Goal: Task Accomplishment & Management: Use online tool/utility

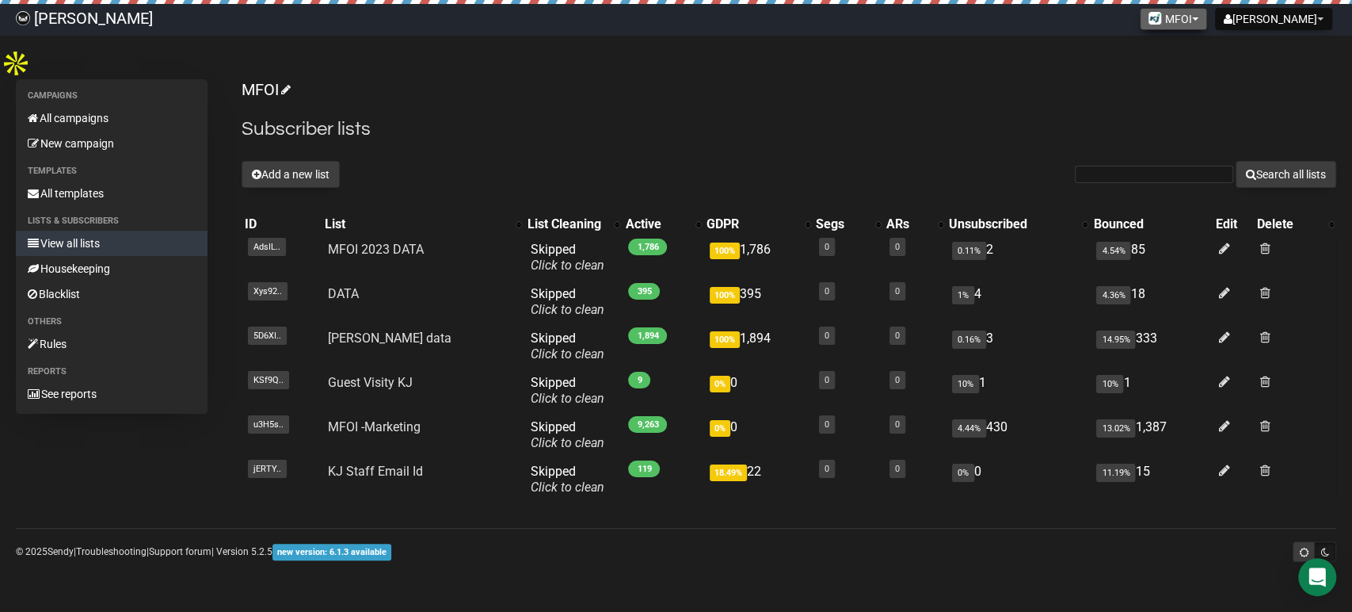
click at [1207, 12] on button "MFOI" at bounding box center [1173, 19] width 67 height 22
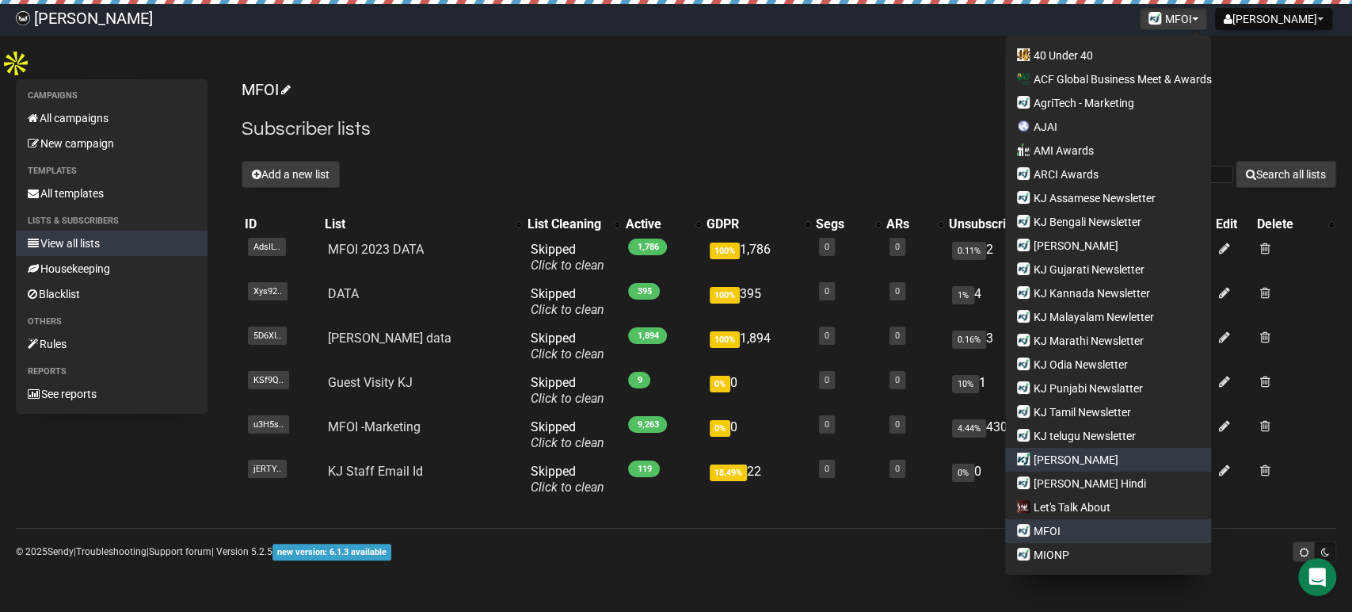
click at [1093, 462] on link "[PERSON_NAME]" at bounding box center [1108, 460] width 206 height 24
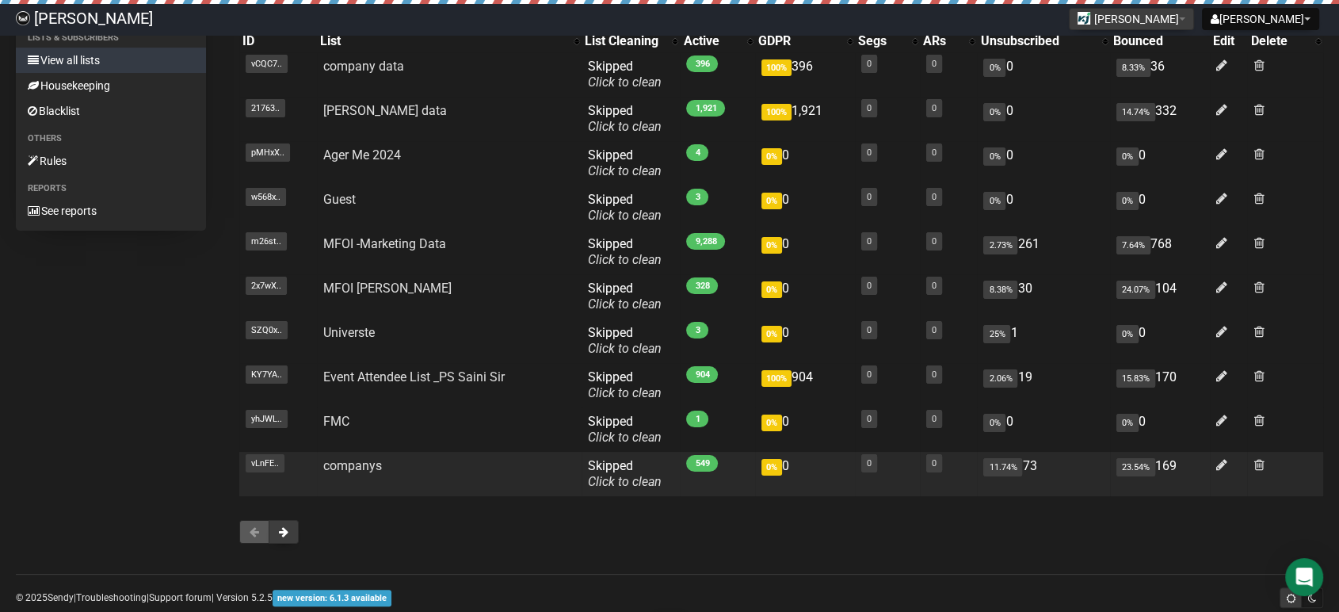
scroll to position [184, 0]
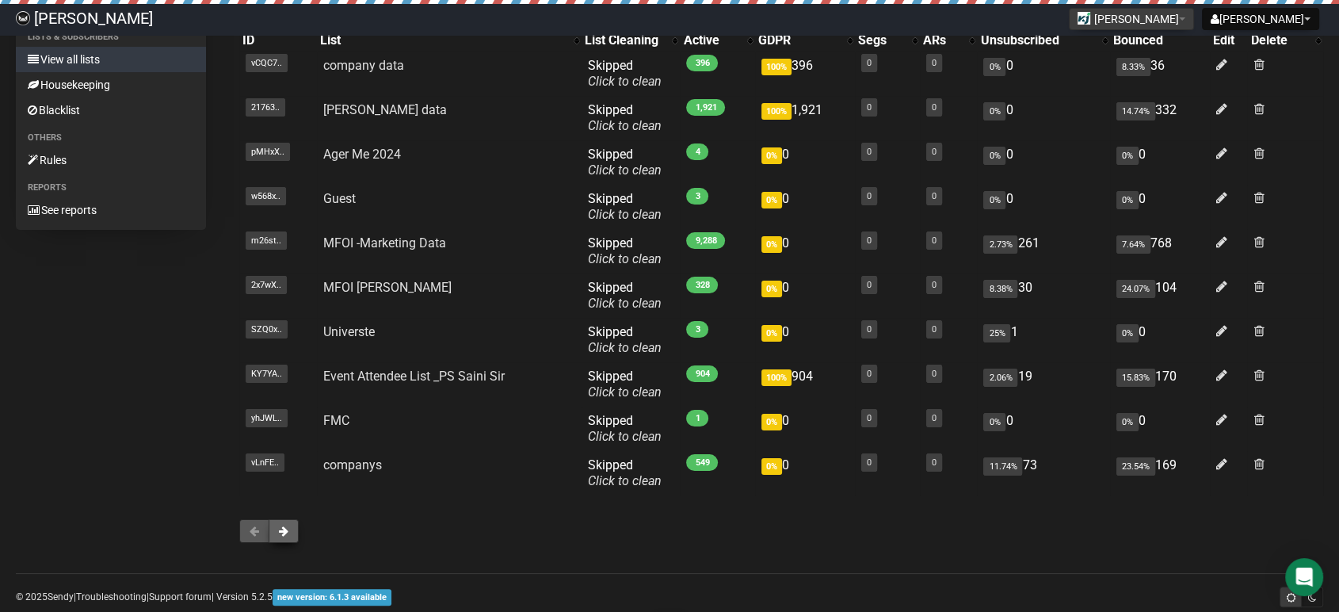
click at [277, 519] on button at bounding box center [284, 531] width 30 height 24
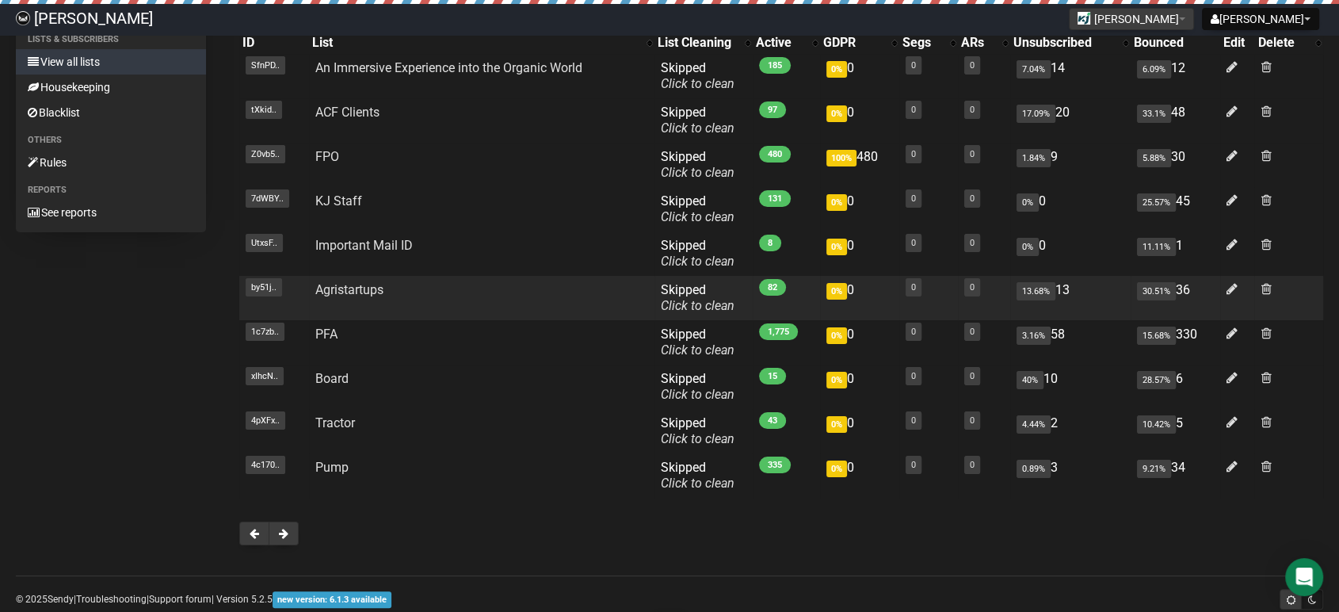
scroll to position [184, 0]
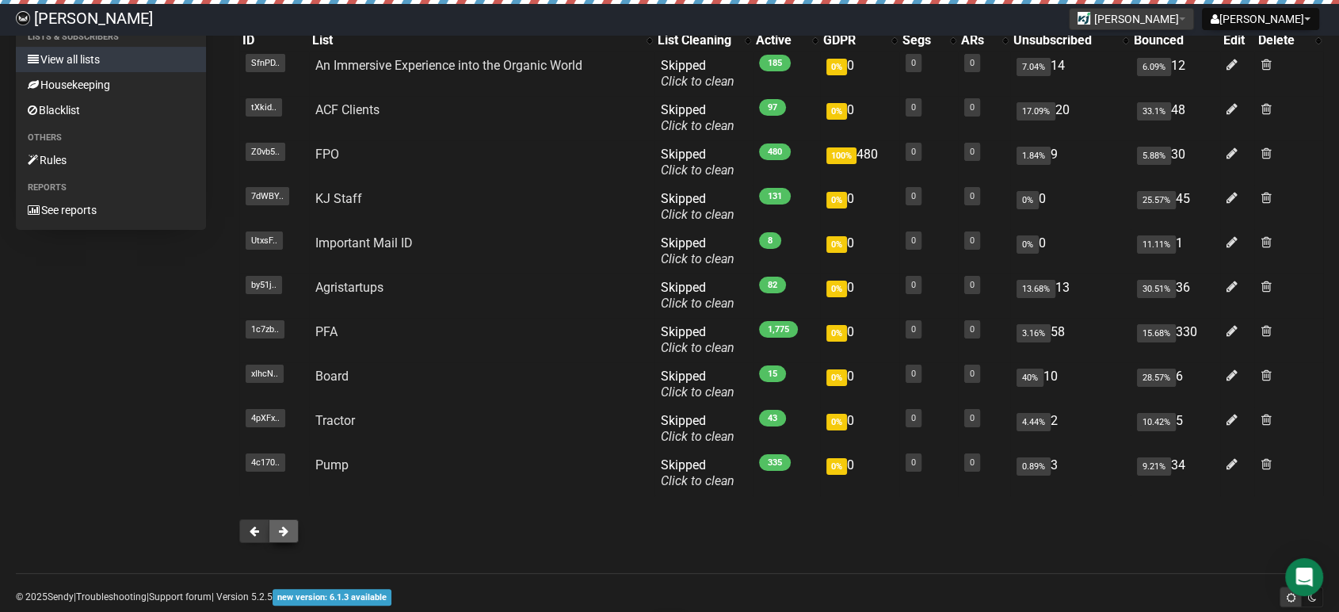
click at [285, 525] on span at bounding box center [284, 530] width 10 height 11
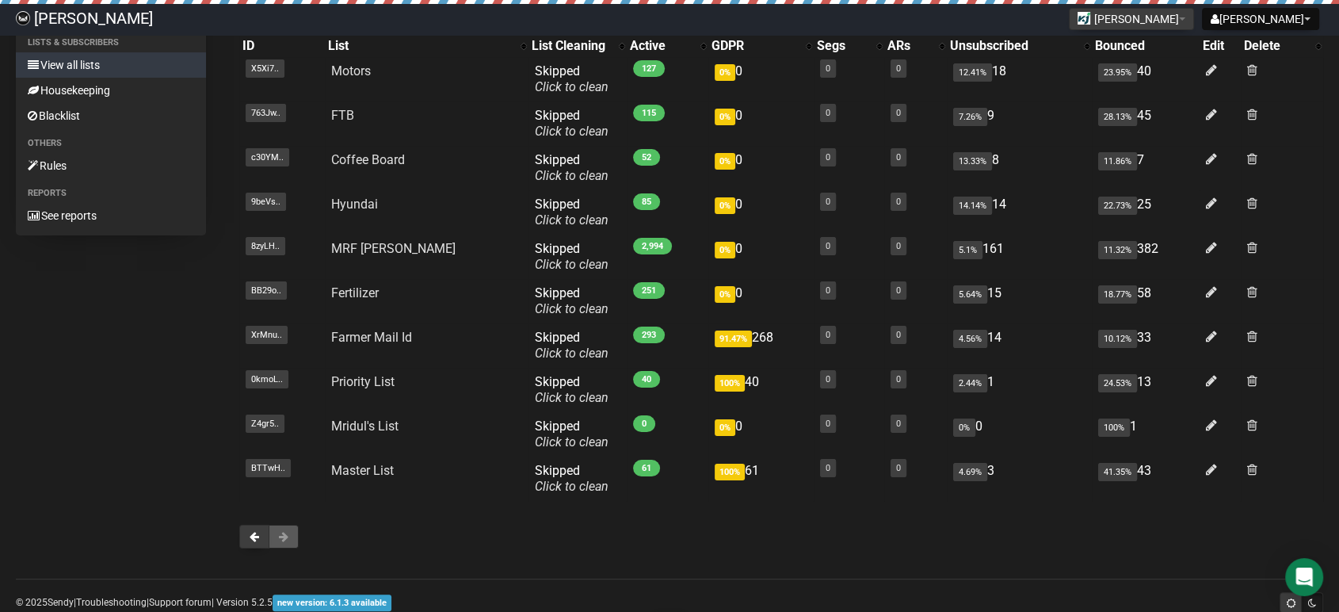
scroll to position [184, 0]
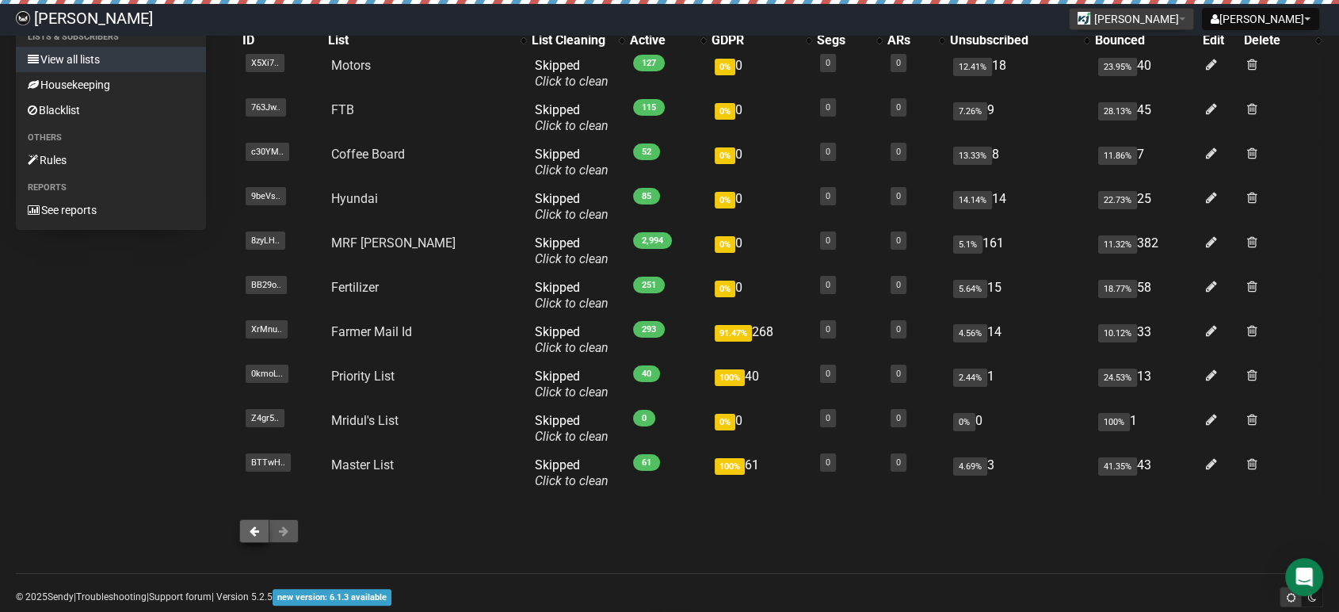
click at [255, 525] on span at bounding box center [255, 530] width 10 height 11
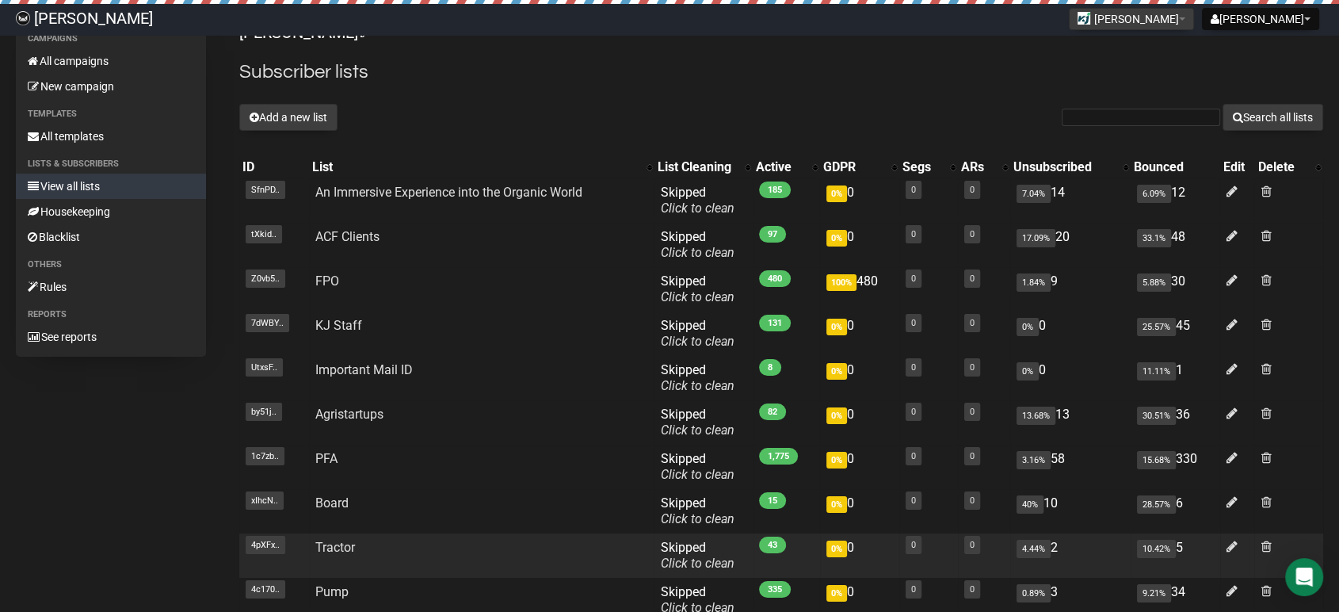
scroll to position [88, 0]
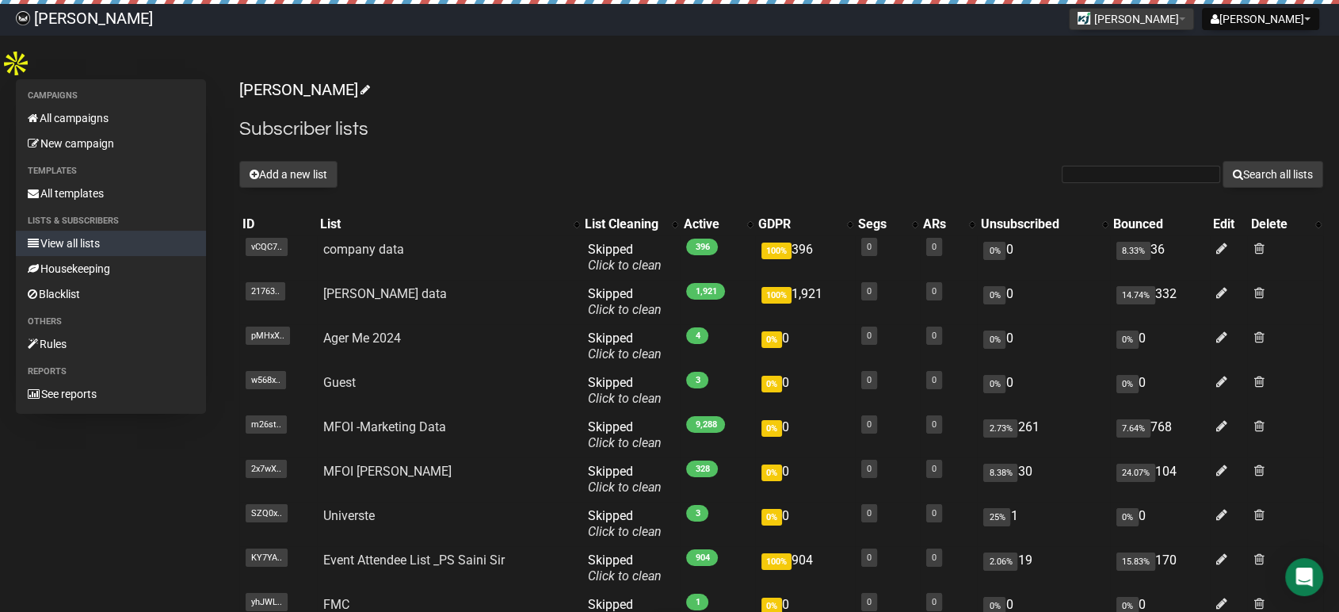
scroll to position [176, 0]
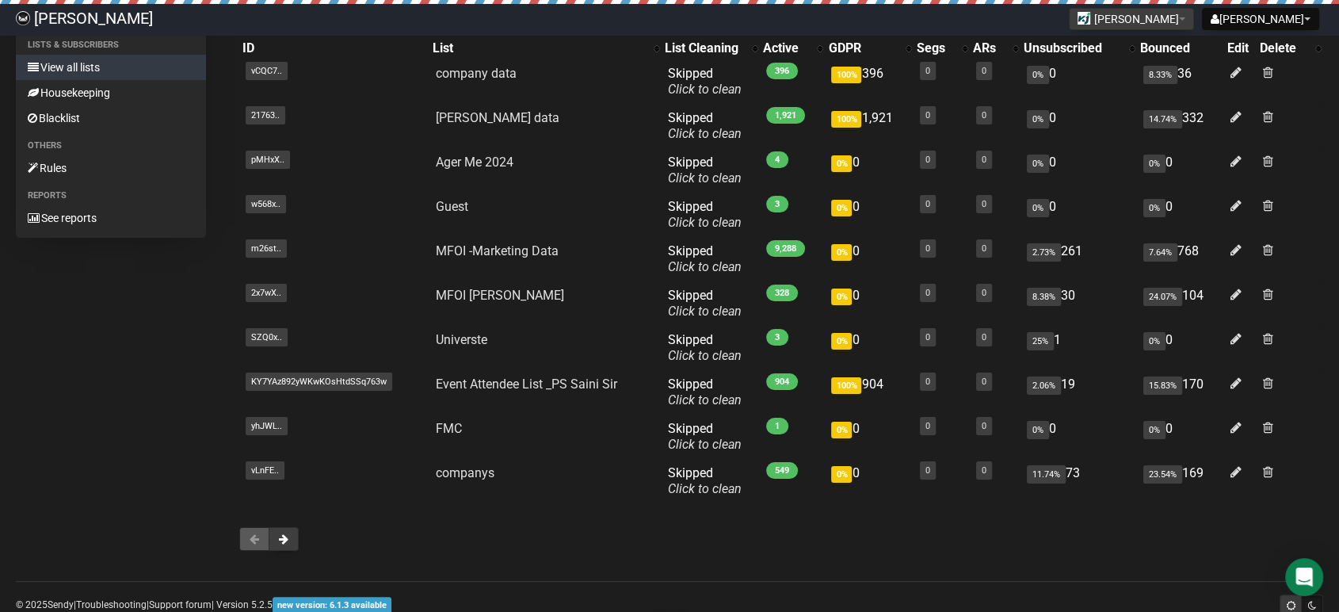
click at [155, 353] on div "Campaigns All campaigns New campaign Templates All templates Lists & subscriber…" at bounding box center [669, 234] width 1307 height 663
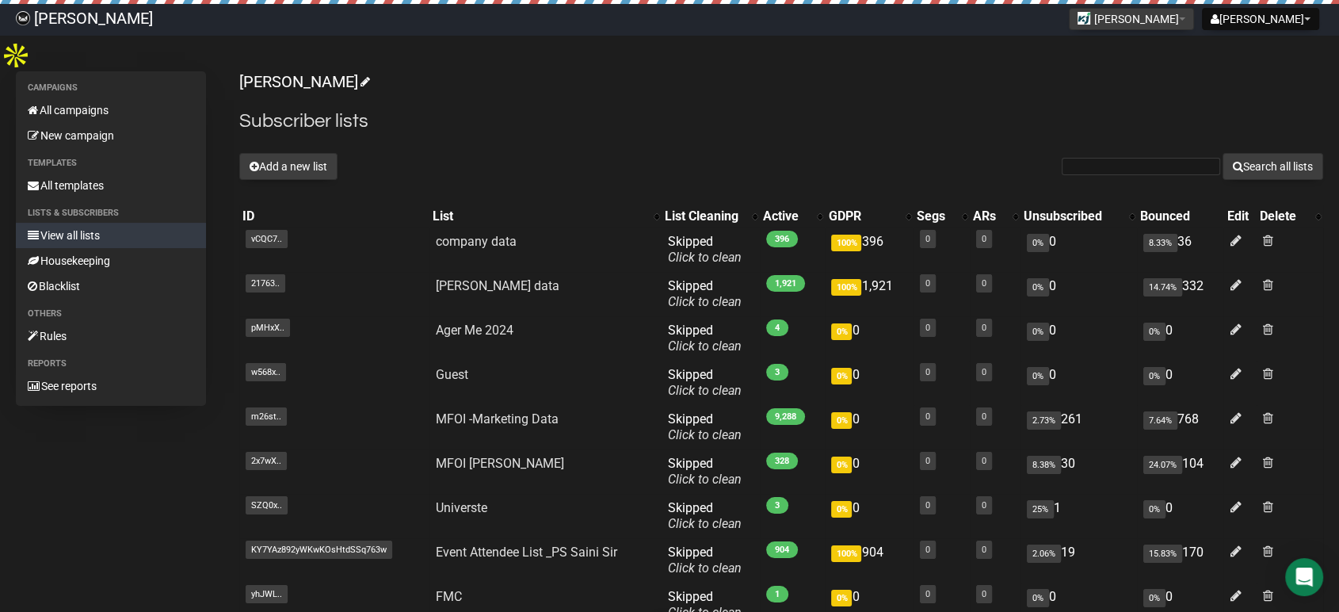
scroll to position [0, 0]
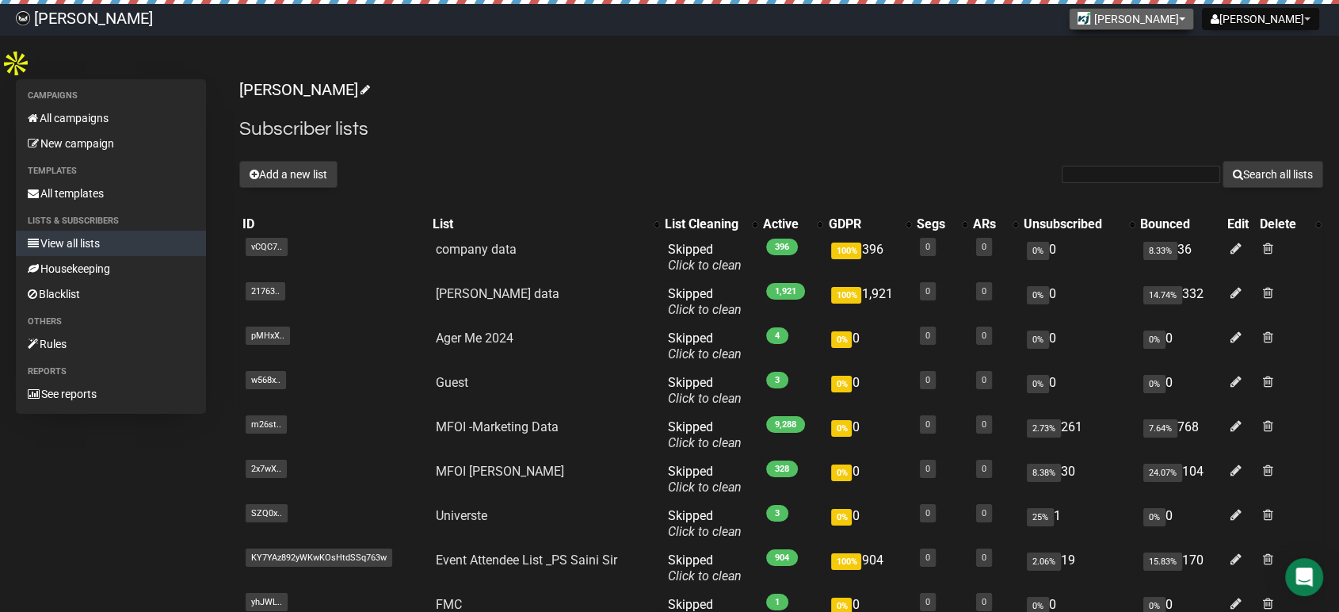
click at [1194, 17] on button "[PERSON_NAME]" at bounding box center [1131, 19] width 125 height 22
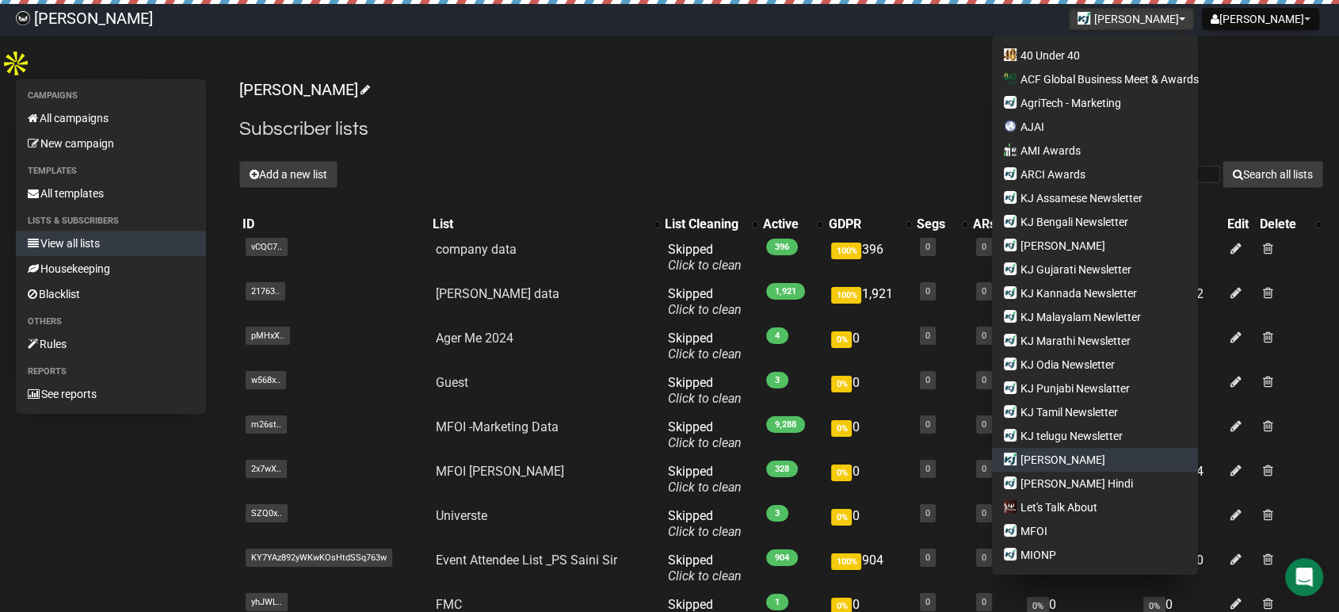
click at [610, 161] on div "Add a new list Search all lists" at bounding box center [781, 174] width 1084 height 27
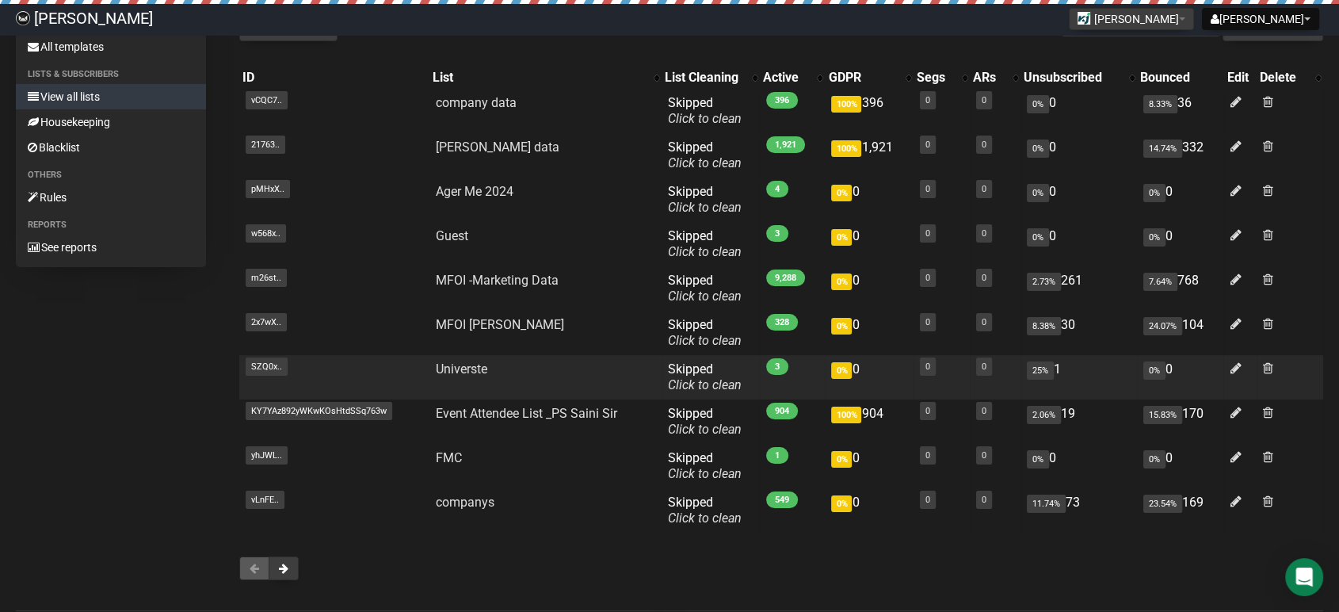
scroll to position [184, 0]
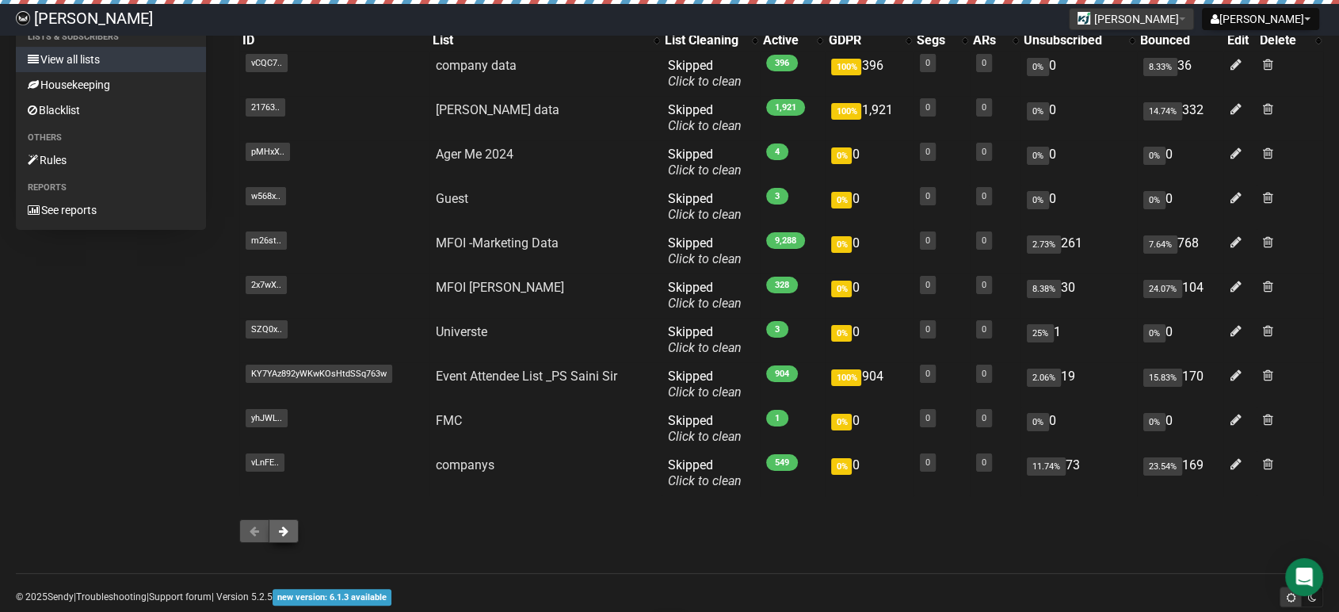
click at [285, 525] on span at bounding box center [284, 530] width 10 height 11
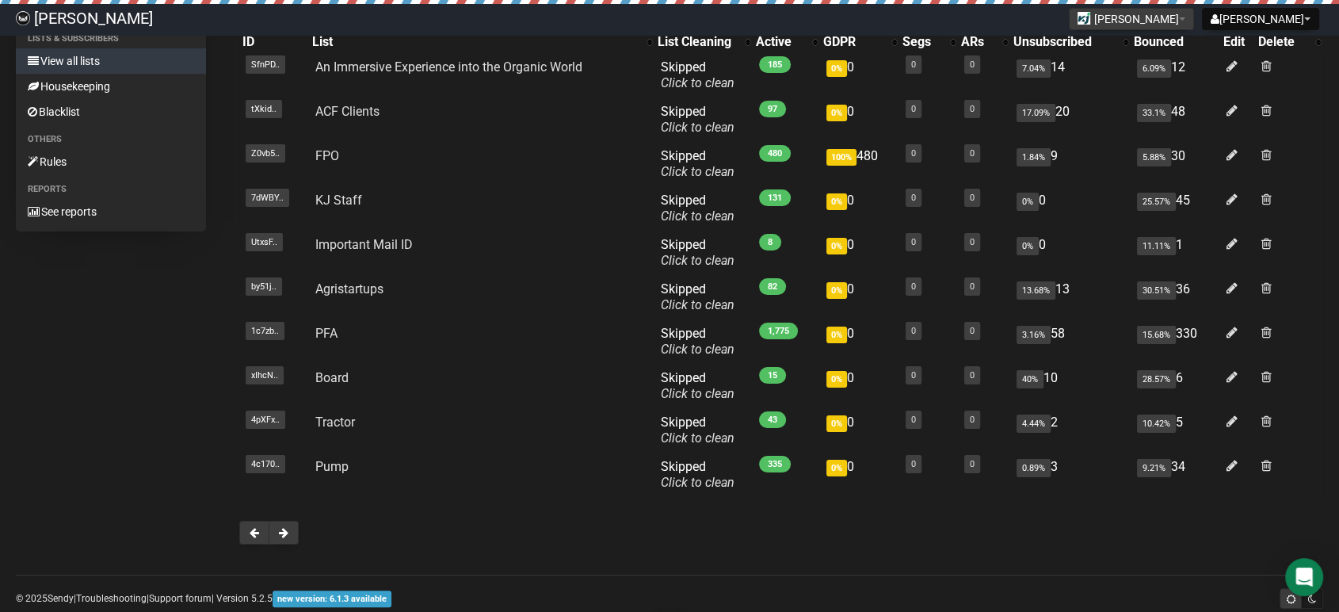
scroll to position [184, 0]
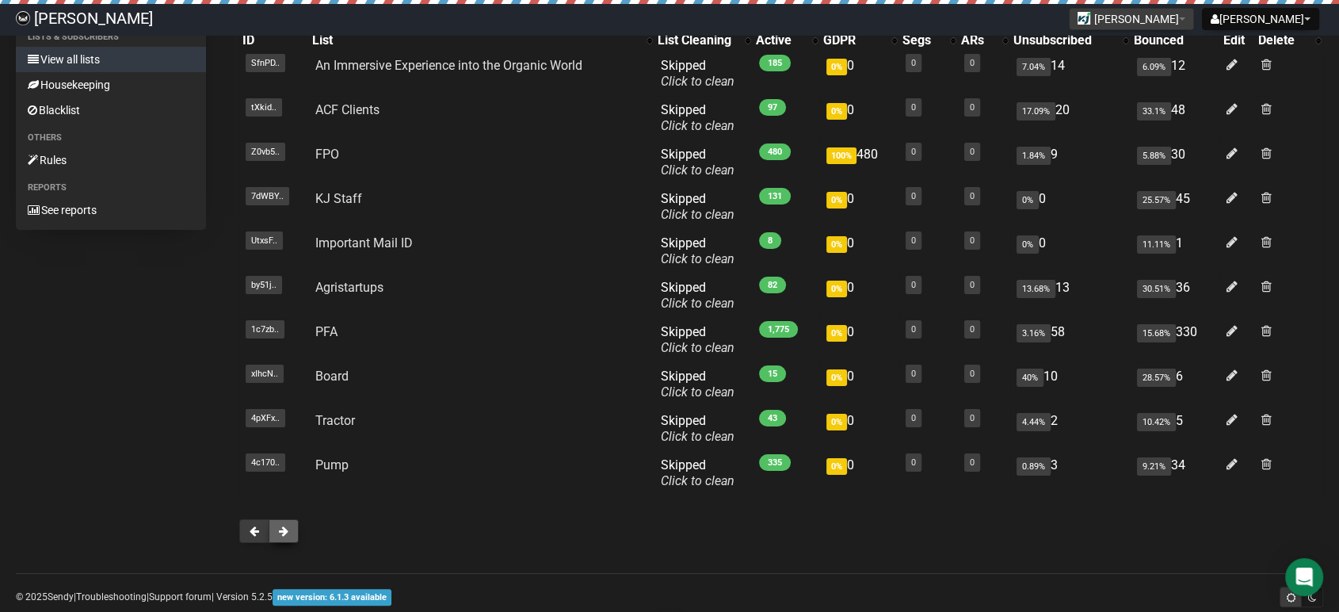
click at [285, 519] on button at bounding box center [284, 531] width 30 height 24
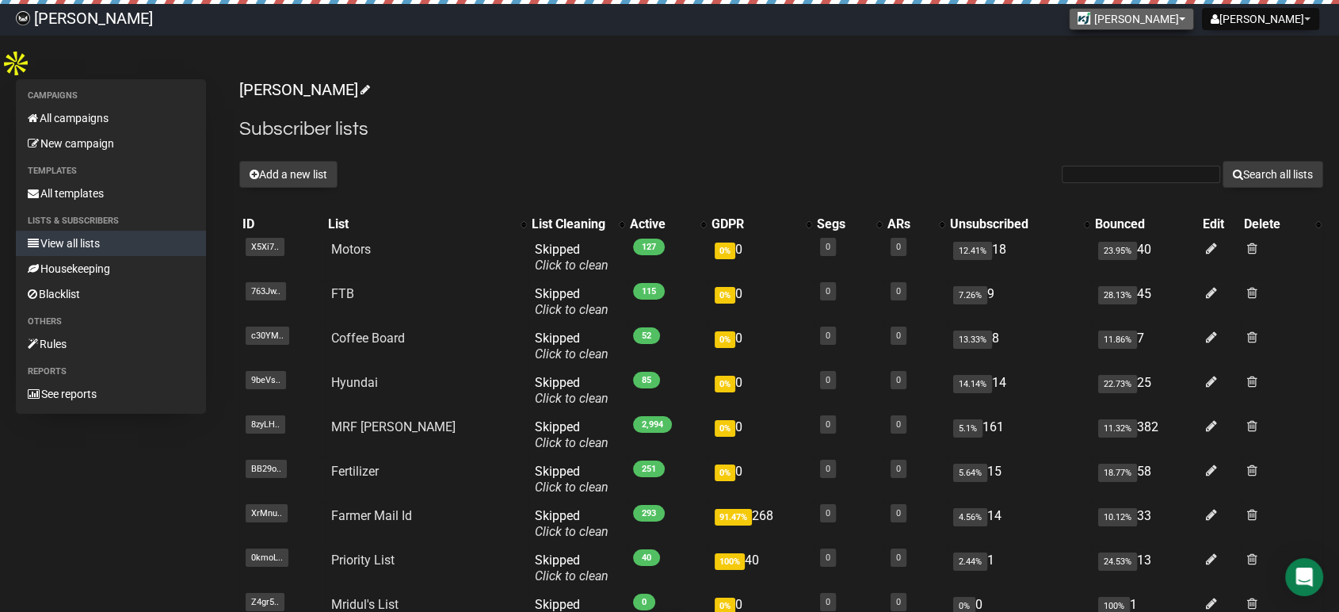
click at [1192, 17] on button "[PERSON_NAME]" at bounding box center [1131, 19] width 125 height 22
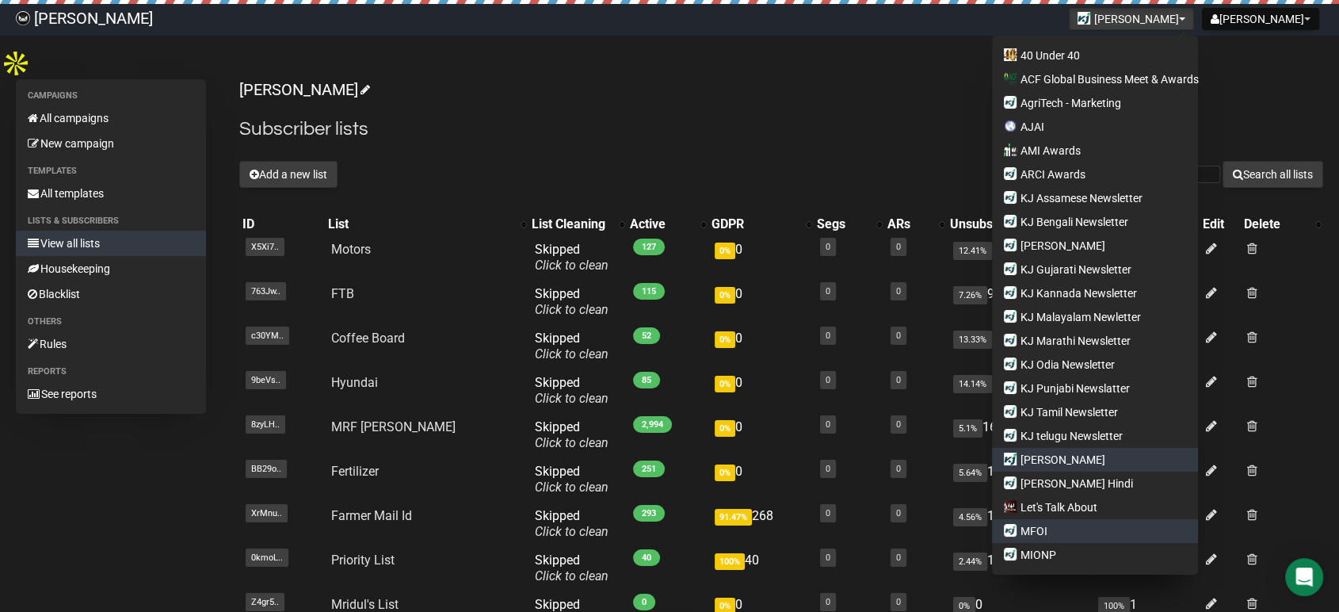
click at [1051, 523] on link "MFOI" at bounding box center [1095, 531] width 206 height 24
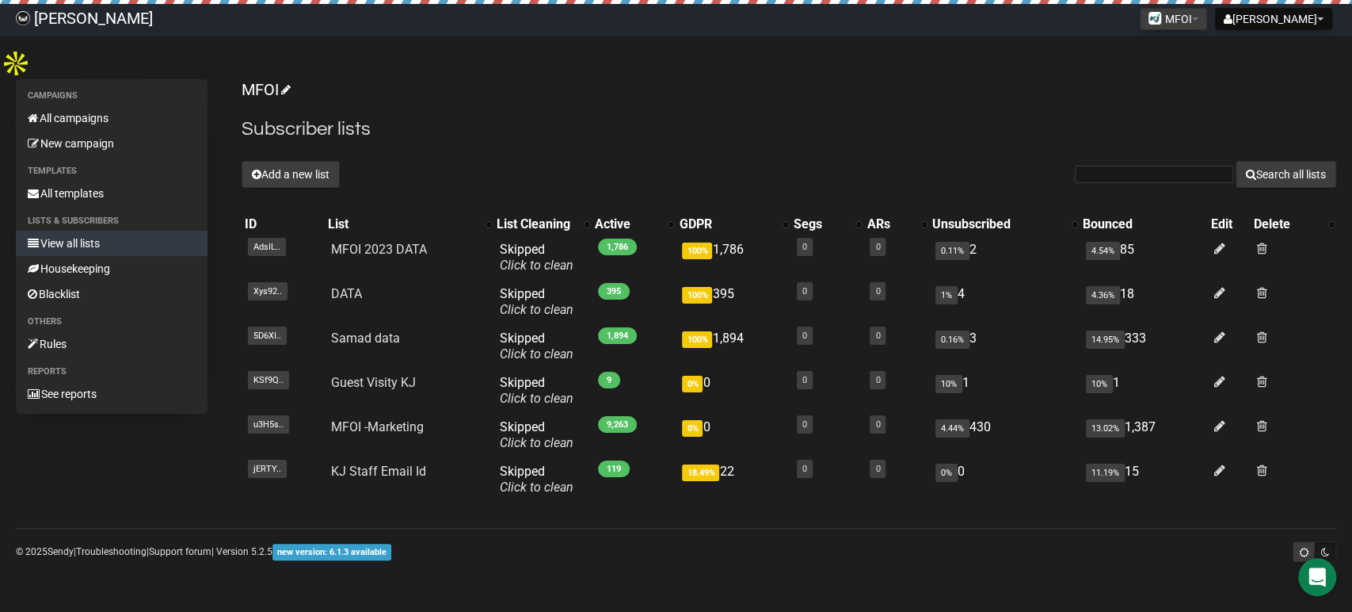
click at [765, 115] on h2 "Subscriber lists" at bounding box center [789, 129] width 1095 height 29
click at [1196, 12] on button "MFOI" at bounding box center [1173, 19] width 67 height 22
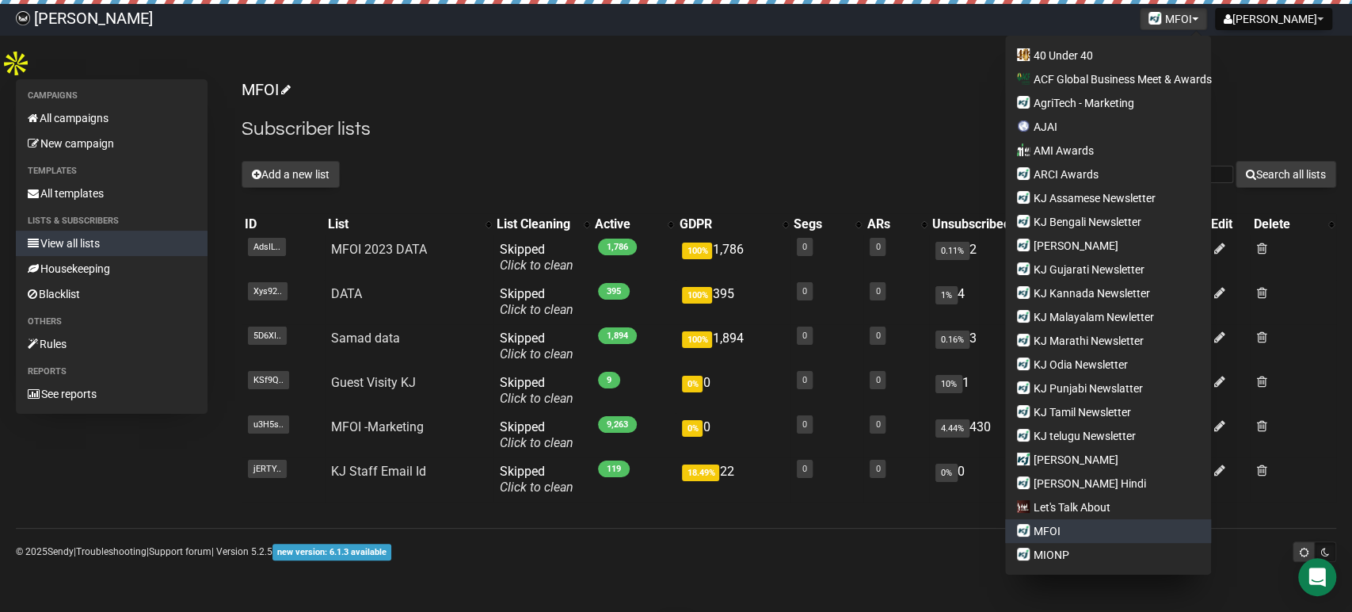
click at [902, 115] on h2 "Subscriber lists" at bounding box center [789, 129] width 1095 height 29
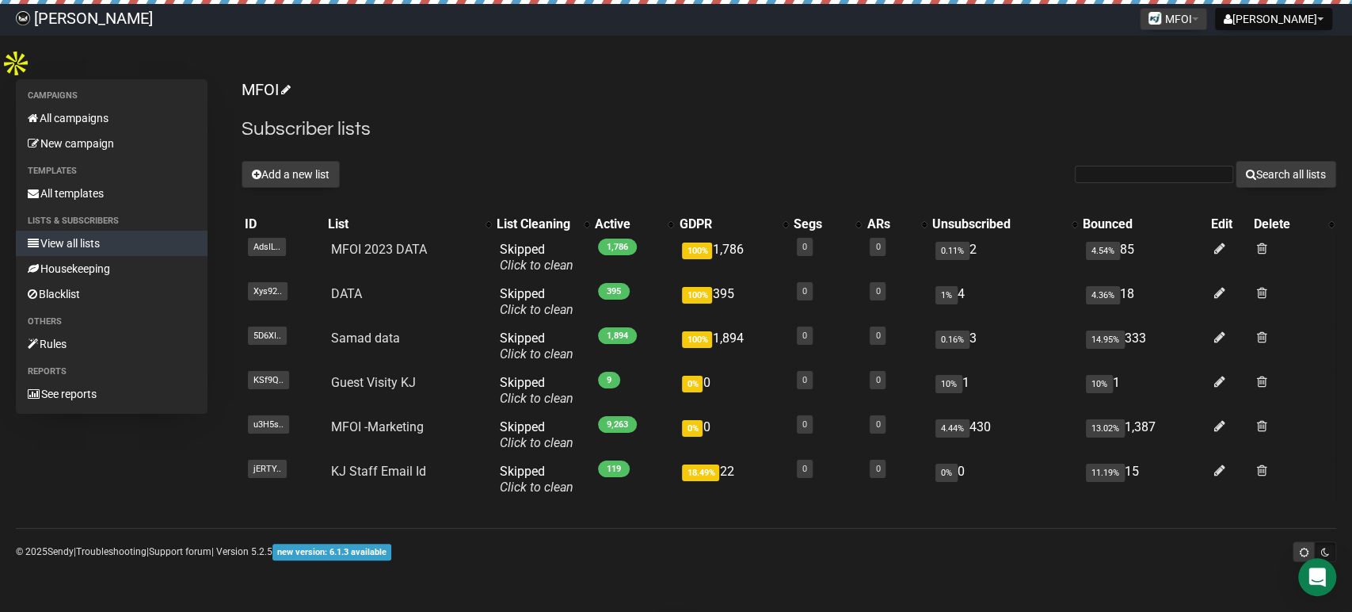
click at [902, 115] on h2 "Subscriber lists" at bounding box center [789, 129] width 1095 height 29
click at [1204, 17] on button "MFOI" at bounding box center [1173, 19] width 67 height 22
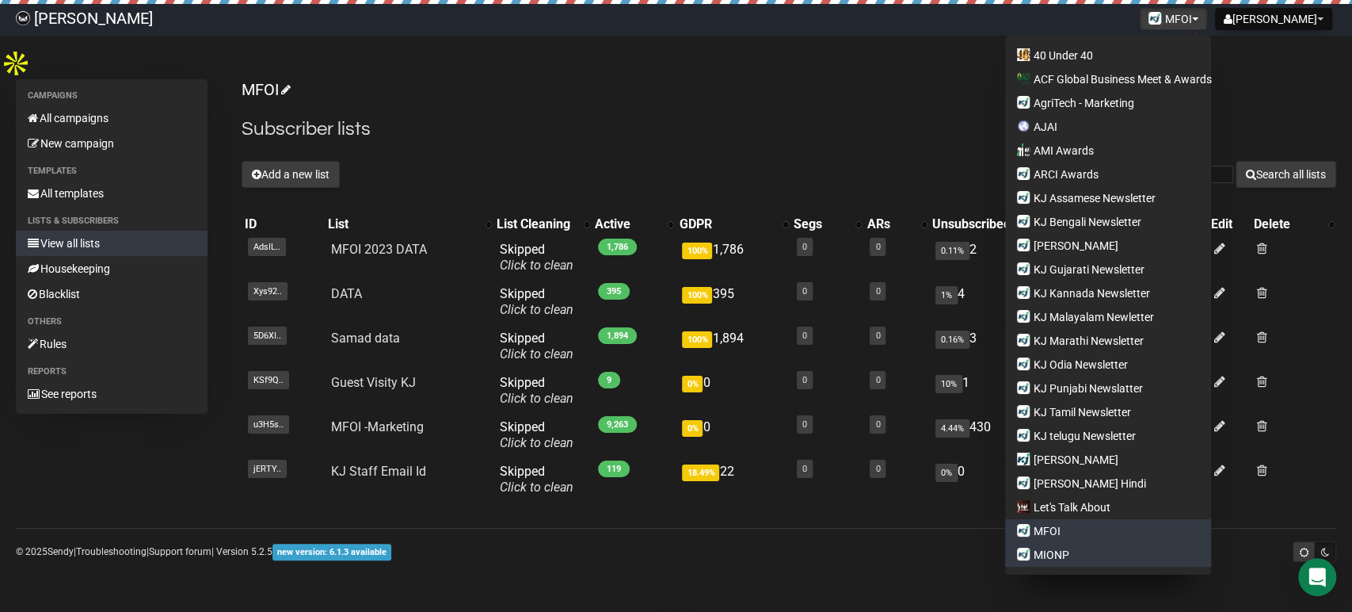
click at [1066, 550] on link "MIONP" at bounding box center [1108, 555] width 206 height 24
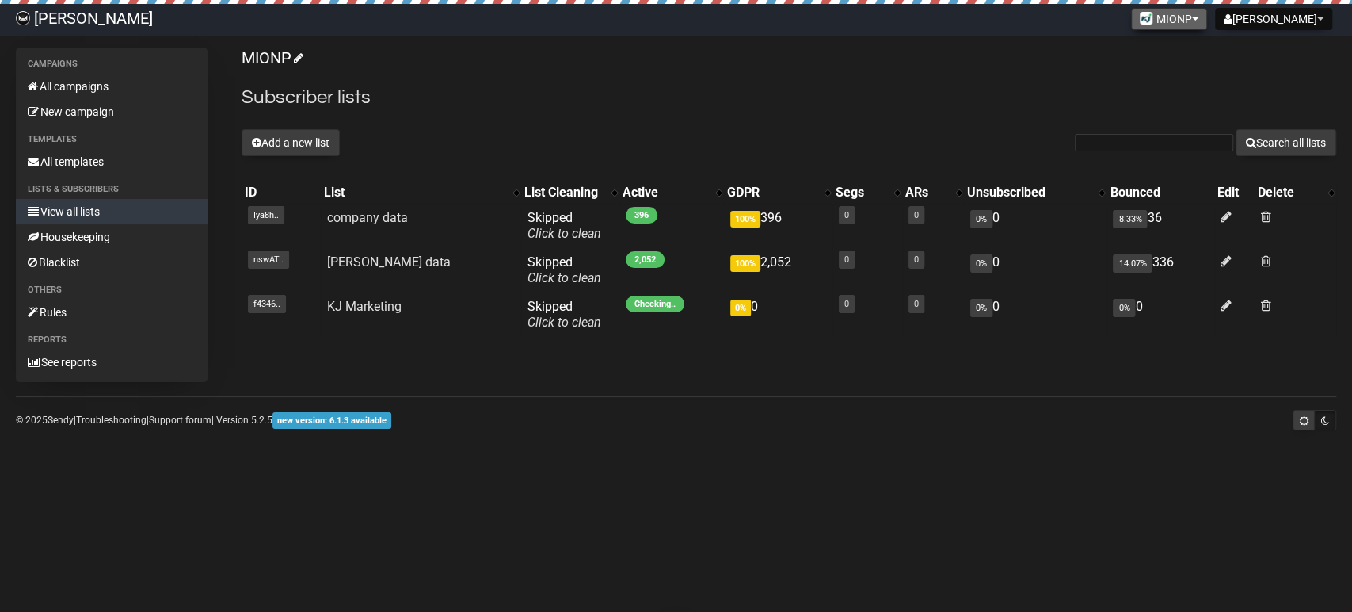
click at [1207, 14] on button "MIONP" at bounding box center [1169, 19] width 76 height 22
click at [1203, 14] on button "MIONP" at bounding box center [1169, 19] width 76 height 22
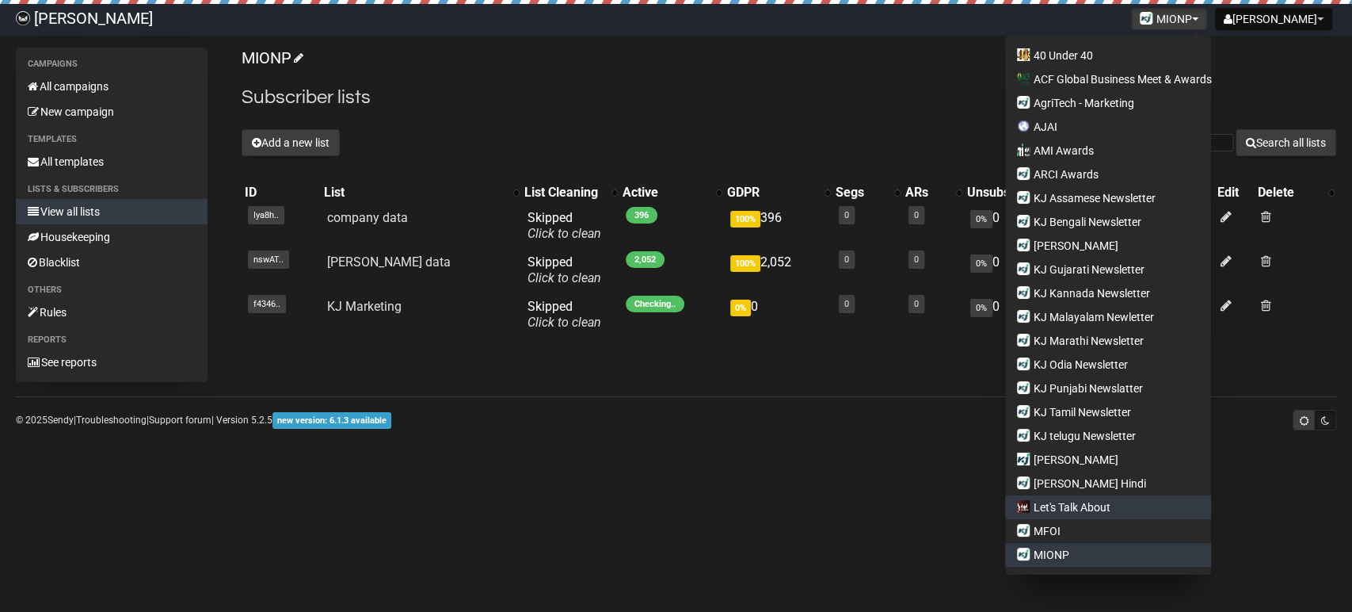
click at [1104, 507] on link "Let's Talk About" at bounding box center [1108, 507] width 206 height 24
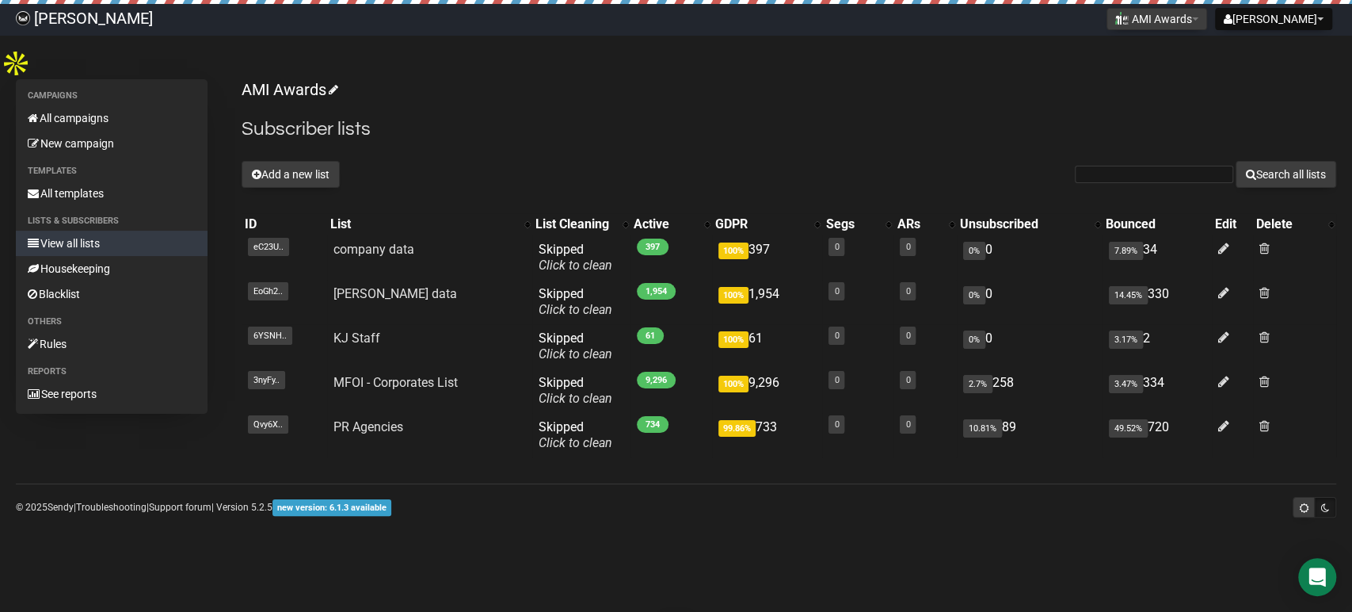
click at [530, 499] on body "[PERSON_NAME] [PERSON_NAME] Settings Logout AMI Awards 40 Under 40 ACF Global B…" at bounding box center [676, 306] width 1352 height 612
click at [919, 79] on p "AMI Awards" at bounding box center [789, 89] width 1095 height 21
click at [658, 115] on div "AMI Awards Subscriber lists Add a new list Search all lists List name Single Op…" at bounding box center [789, 274] width 1095 height 390
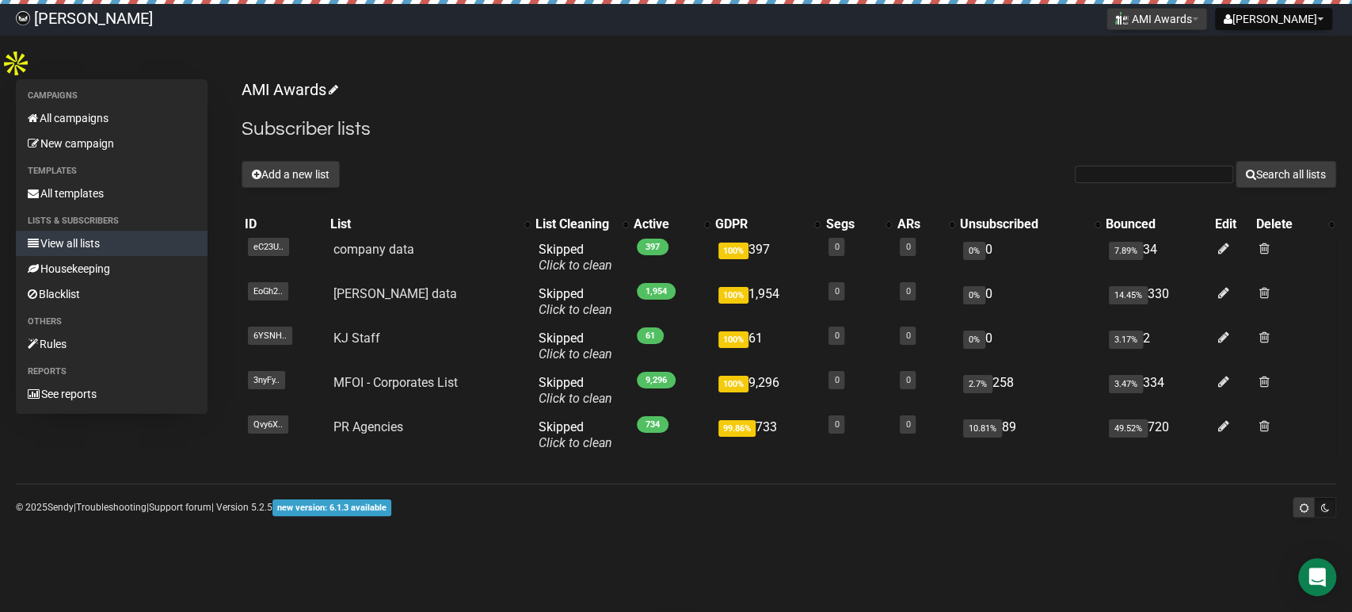
click at [573, 111] on div "AMI Awards Subscriber lists Add a new list Search all lists List name Single Op…" at bounding box center [789, 274] width 1095 height 390
click at [626, 115] on h2 "Subscriber lists" at bounding box center [789, 129] width 1095 height 29
click at [62, 131] on link "New campaign" at bounding box center [112, 143] width 192 height 25
